Goal: Task Accomplishment & Management: Complete application form

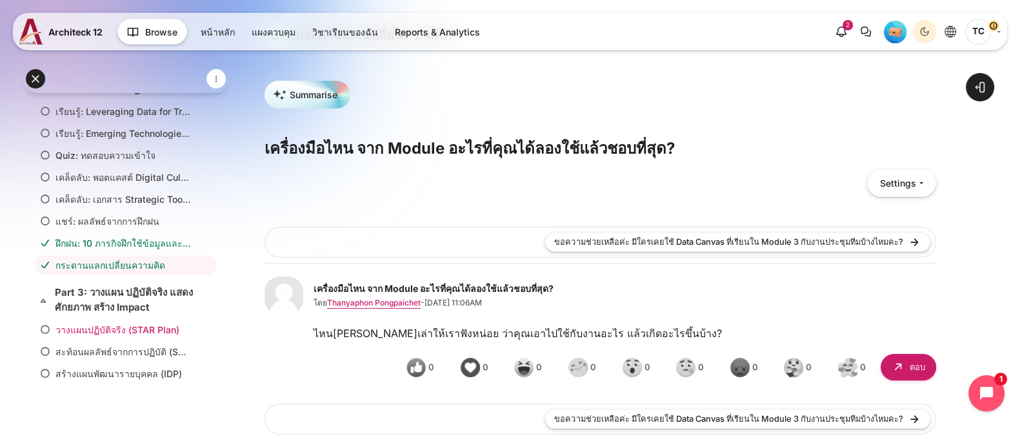
scroll to position [910, 0]
click at [84, 366] on link "สร้างแผนพัฒนารายบุคคล (IDP)" at bounding box center [122, 373] width 135 height 14
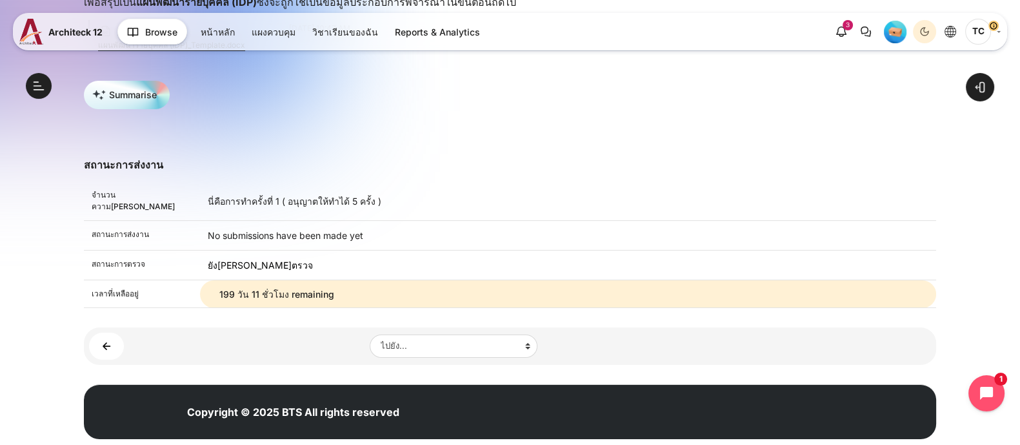
scroll to position [290, 0]
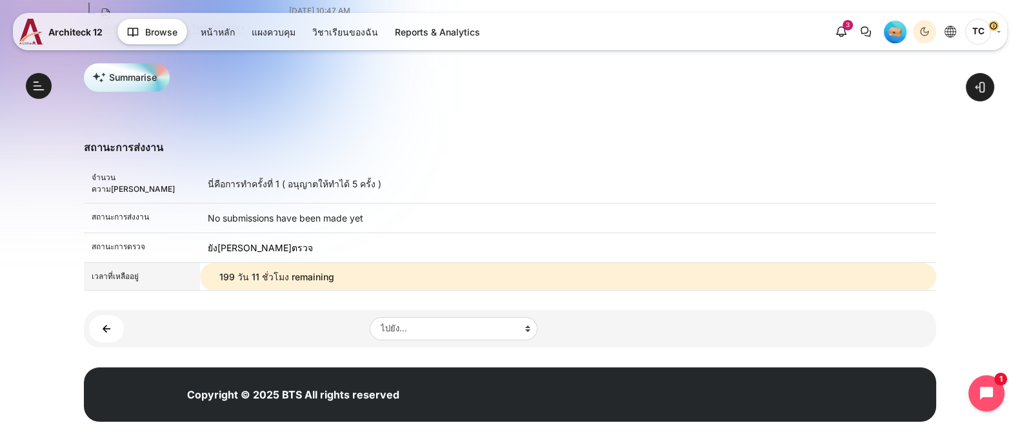
click at [268, 263] on td "199 วัน 11 ชั่วโมง remaining" at bounding box center [568, 277] width 736 height 28
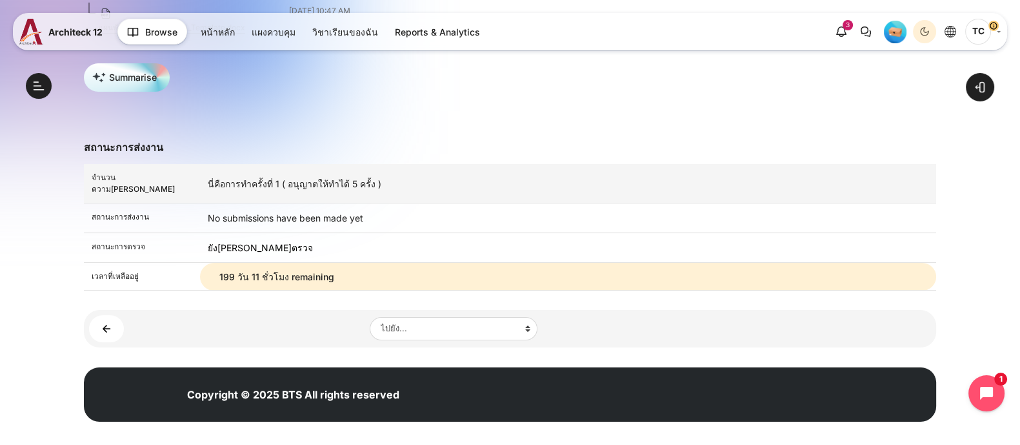
click at [242, 179] on td "นี่คือการทำครั้งที่ 1 ( อนุญาตให้ทำได้ 5 ครั้ง )" at bounding box center [568, 183] width 736 height 39
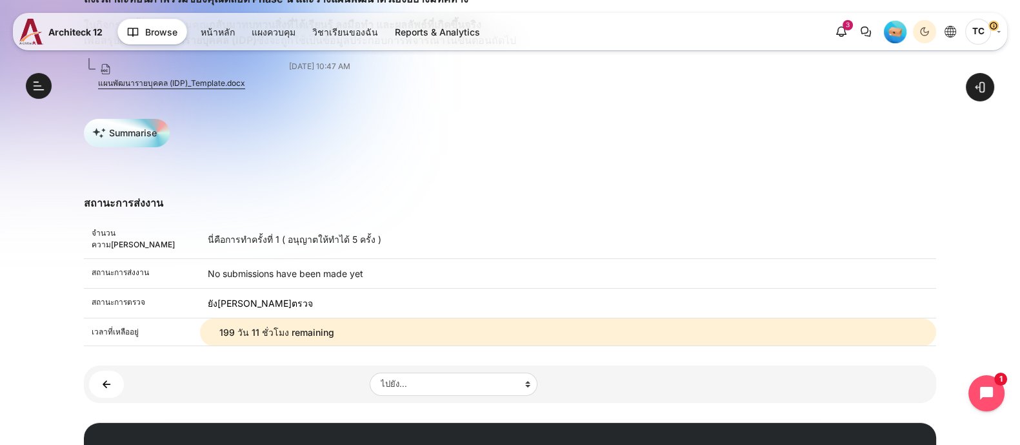
scroll to position [209, 0]
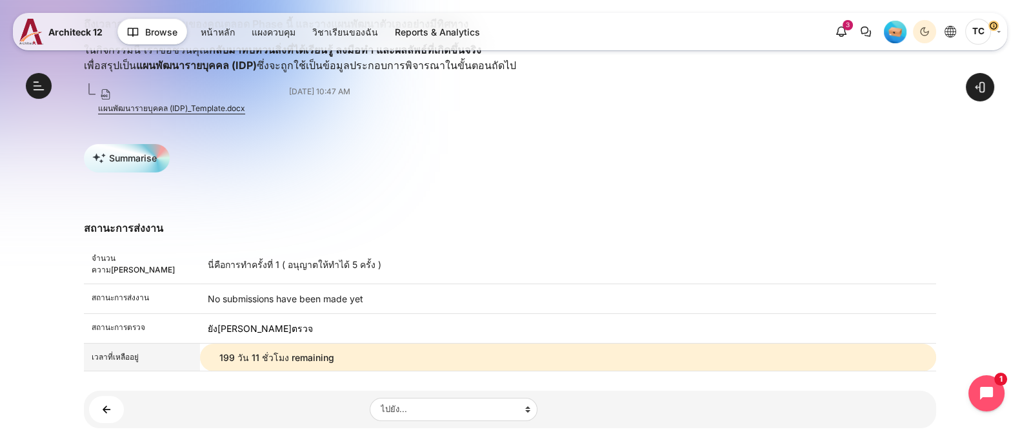
click at [268, 343] on td "199 วัน 11 ชั่วโมง remaining" at bounding box center [568, 357] width 736 height 28
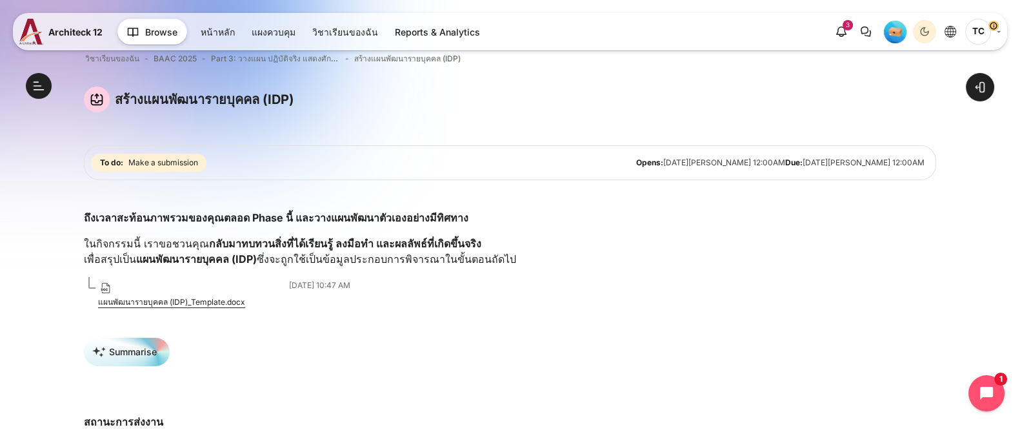
scroll to position [0, 0]
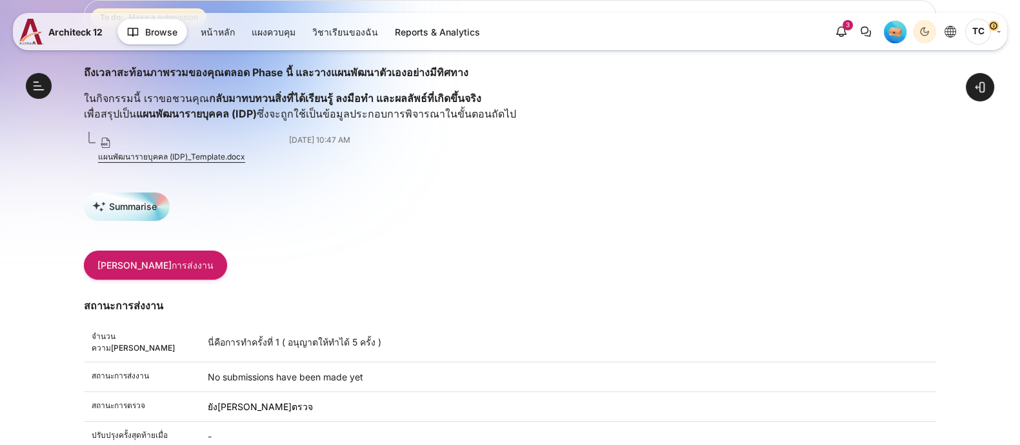
scroll to position [910, 0]
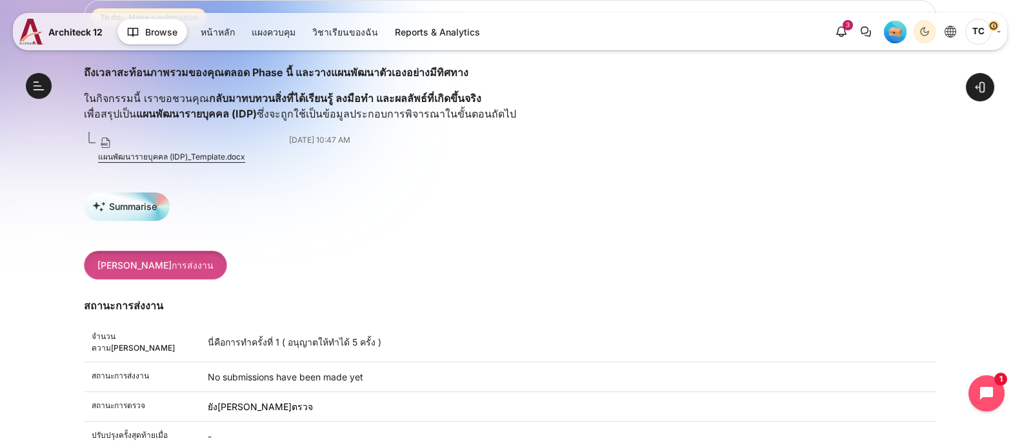
click at [118, 264] on button "[PERSON_NAME]การส่งงาน" at bounding box center [155, 264] width 143 height 29
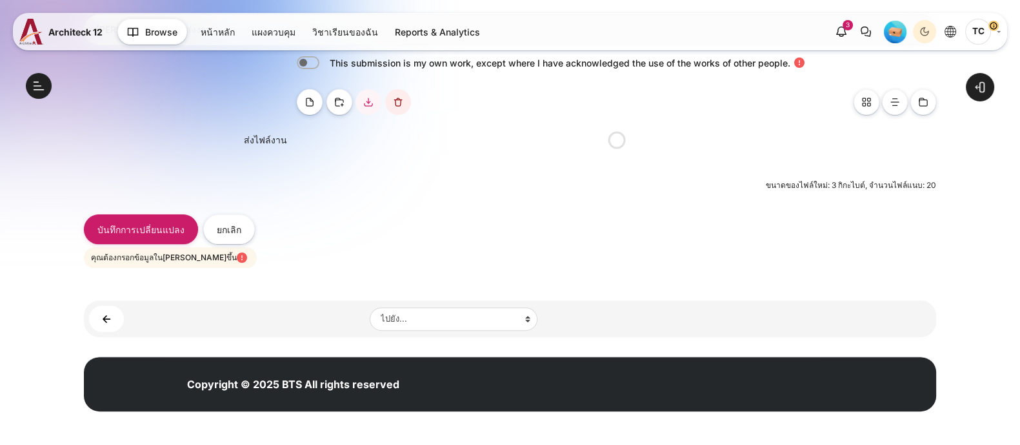
scroll to position [910, 0]
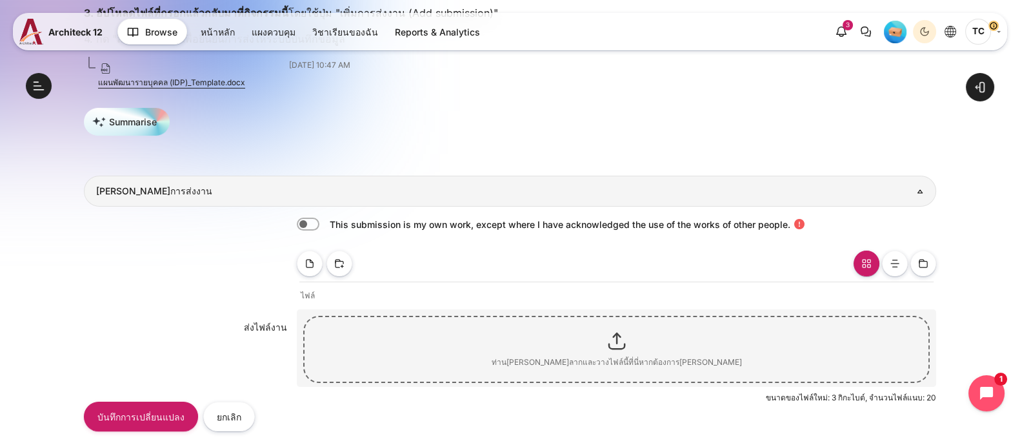
click at [325, 221] on label "เนื้อหา" at bounding box center [326, 224] width 3 height 14
click at [310, 221] on input "เนื้อหา" at bounding box center [308, 223] width 23 height 13
checkbox input "true"
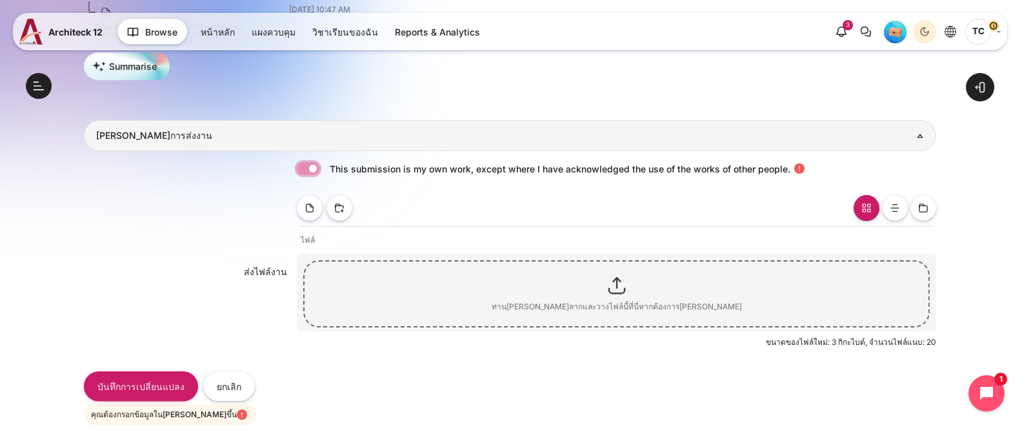
scroll to position [397, 0]
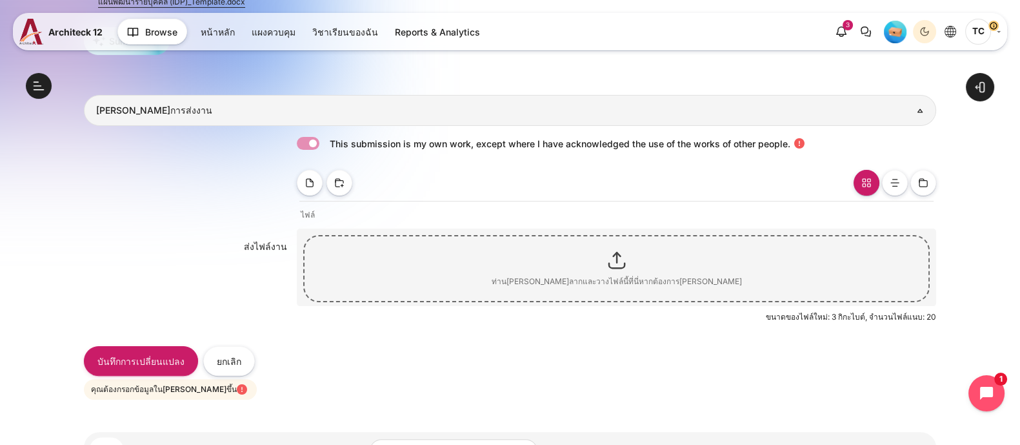
click at [880, 324] on div "This submission is my own work, except where I have acknowledged the use of the…" at bounding box center [510, 233] width 852 height 214
click at [884, 312] on span "ขนาดของไฟล์ใหม่: 3 กิกะไบต์, จำนวนไฟล์แนบ: 20" at bounding box center [851, 317] width 170 height 10
click at [326, 178] on link "เนื้อหา" at bounding box center [339, 183] width 26 height 26
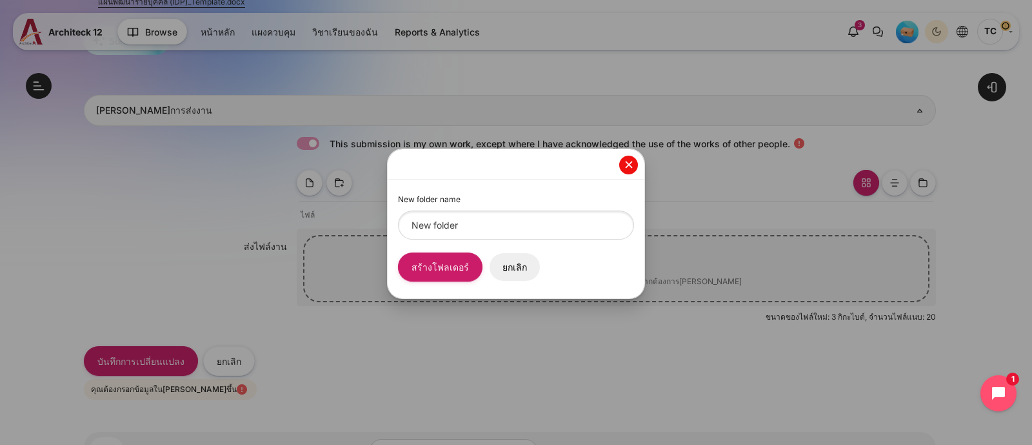
click at [631, 167] on button "ปิด" at bounding box center [628, 164] width 19 height 19
